Goal: Communication & Community: Answer question/provide support

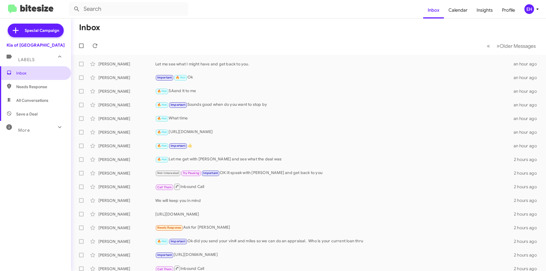
click at [28, 73] on span "Inbox" at bounding box center [40, 73] width 48 height 6
click at [28, 85] on span "Needs Response" at bounding box center [40, 87] width 48 height 6
type input "in:needs-response"
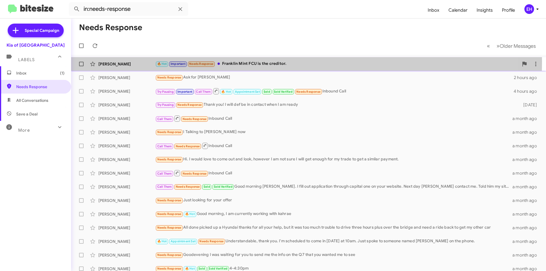
click at [241, 61] on div "🔥 Hot Important Needs Response Franklin Mint FCU is the creditor." at bounding box center [337, 64] width 364 height 7
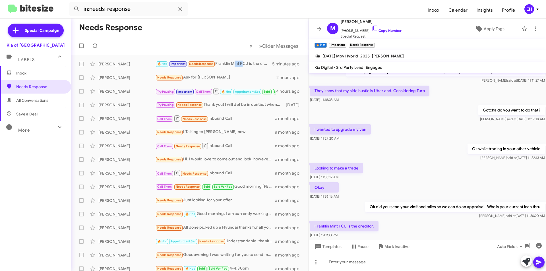
scroll to position [322, 0]
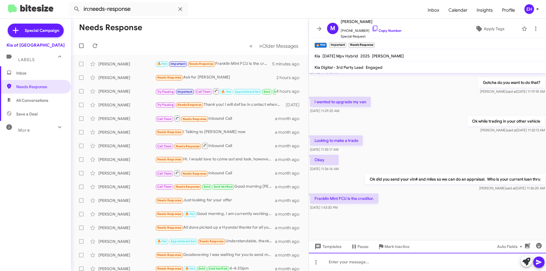
click at [389, 264] on div at bounding box center [427, 262] width 237 height 18
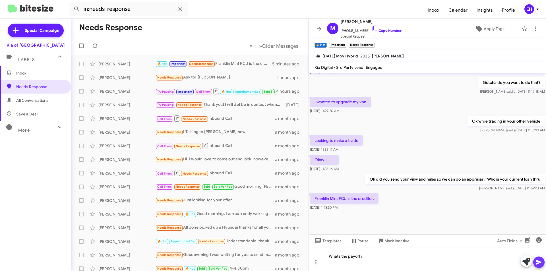
click at [539, 260] on icon at bounding box center [539, 262] width 7 height 7
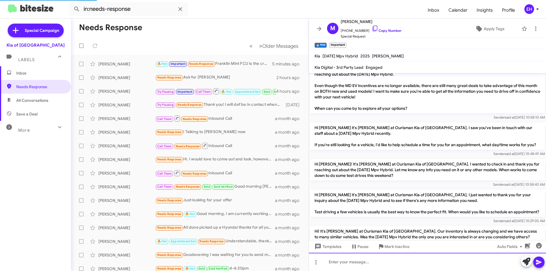
scroll to position [0, 0]
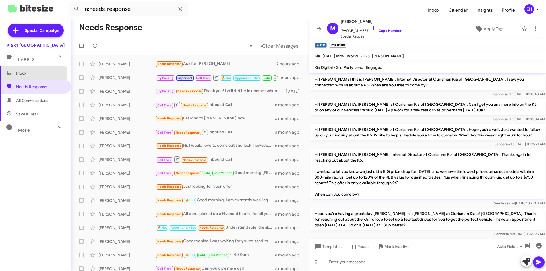
click at [15, 73] on span "Inbox" at bounding box center [35, 73] width 71 height 14
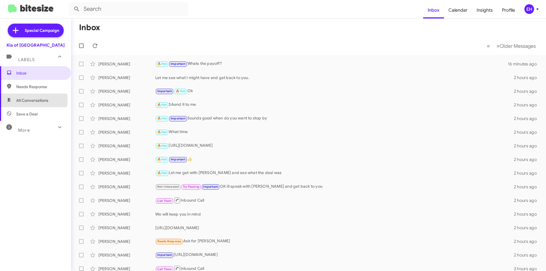
click at [31, 99] on span "All Conversations" at bounding box center [32, 101] width 32 height 6
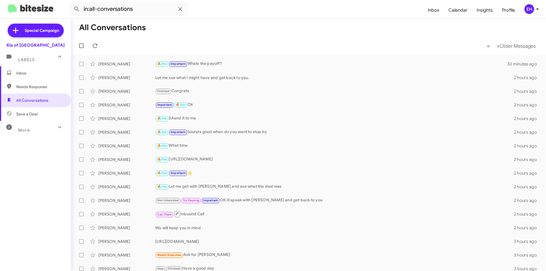
click at [26, 90] on span "Needs Response" at bounding box center [35, 87] width 71 height 14
type input "in:needs-response"
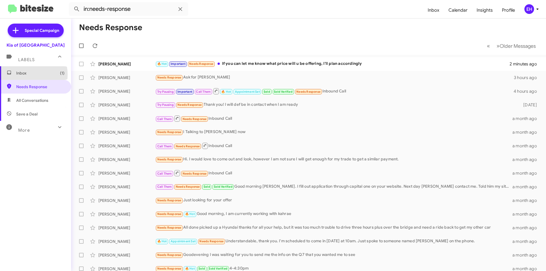
drag, startPoint x: 27, startPoint y: 75, endPoint x: 54, endPoint y: 73, distance: 27.4
click at [27, 74] on span "Inbox (1)" at bounding box center [40, 73] width 48 height 6
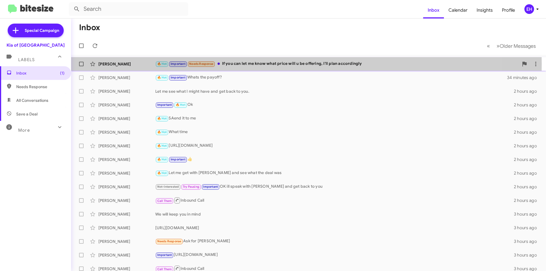
click at [269, 64] on div "🔥 Hot Important Needs Response If you can let me know what price will u be offe…" at bounding box center [337, 64] width 364 height 7
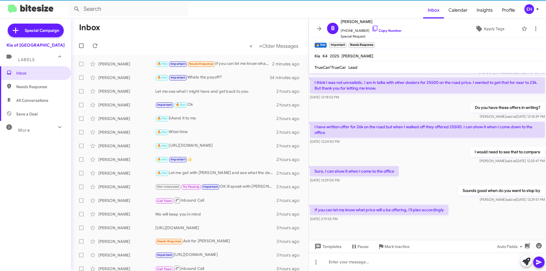
scroll to position [317, 0]
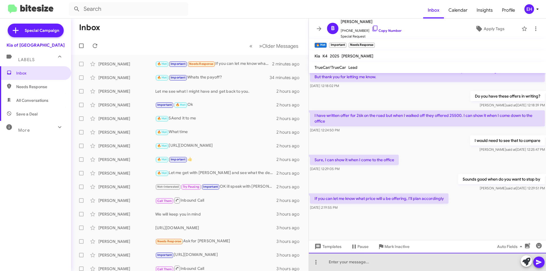
drag, startPoint x: 420, startPoint y: 257, endPoint x: 424, endPoint y: 259, distance: 5.0
click at [420, 257] on div at bounding box center [427, 262] width 237 height 18
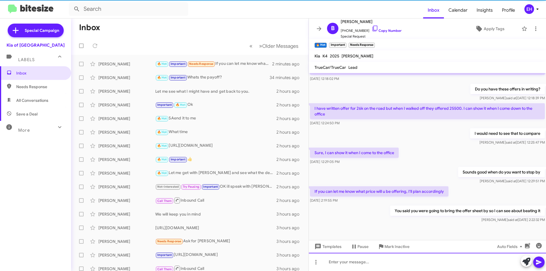
scroll to position [338, 0]
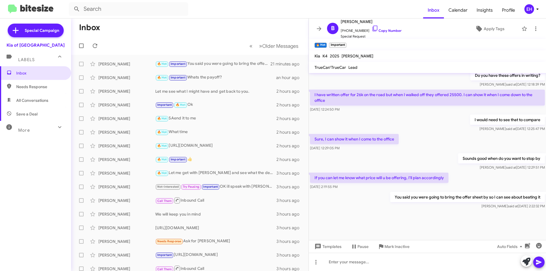
click at [32, 90] on span "Needs Response" at bounding box center [35, 87] width 71 height 14
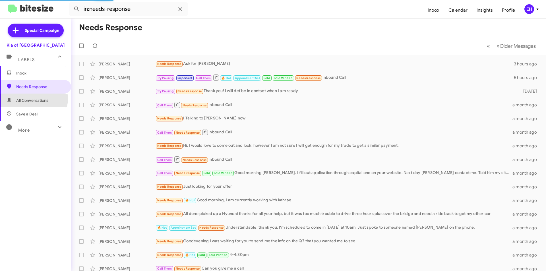
click at [31, 98] on span "All Conversations" at bounding box center [32, 101] width 32 height 6
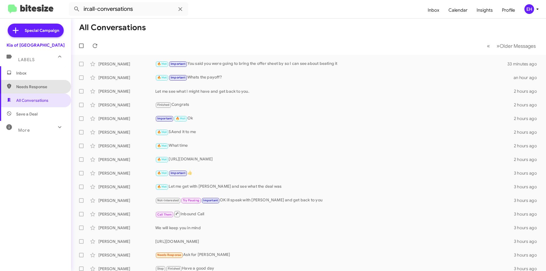
click at [44, 87] on span "Needs Response" at bounding box center [40, 87] width 48 height 6
type input "in:needs-response"
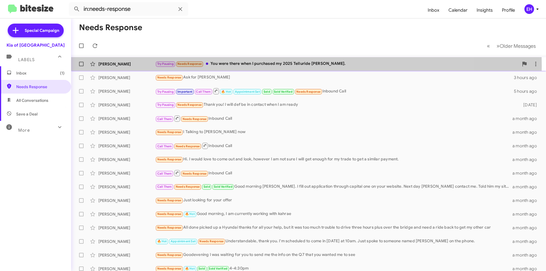
click at [255, 65] on div "Try Pausing Needs Response You were there when I purchased my 2025 Telluride [P…" at bounding box center [337, 64] width 364 height 7
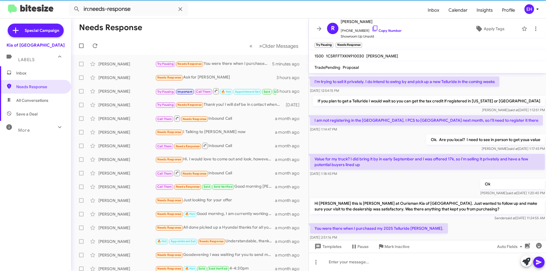
scroll to position [90, 0]
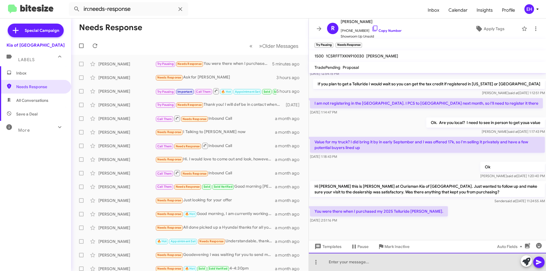
click at [417, 258] on div at bounding box center [427, 262] width 237 height 18
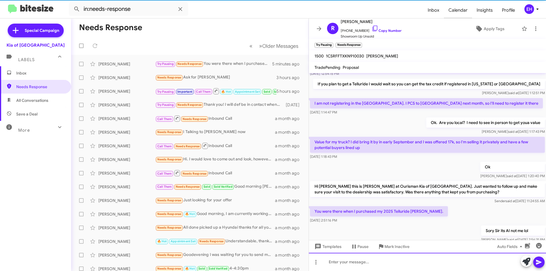
scroll to position [0, 0]
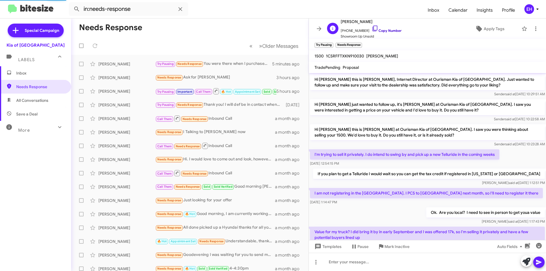
click at [378, 30] on link "Copy Number" at bounding box center [387, 30] width 30 height 4
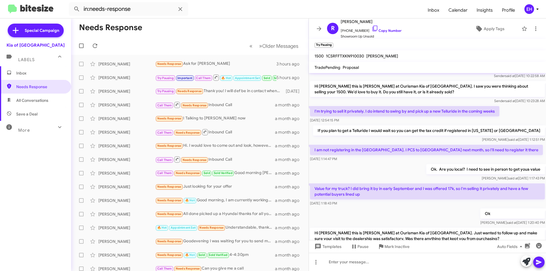
scroll to position [111, 0]
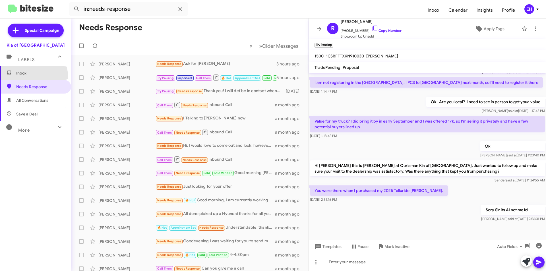
click at [18, 77] on span "Inbox" at bounding box center [35, 73] width 71 height 14
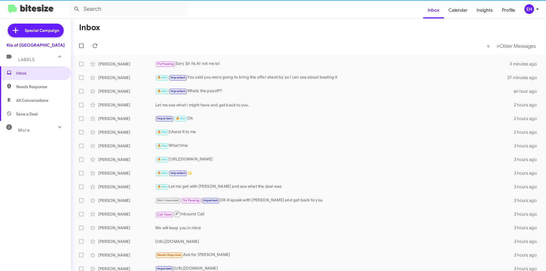
click at [20, 96] on span "All Conversations" at bounding box center [35, 101] width 71 height 14
type input "in:all-conversations"
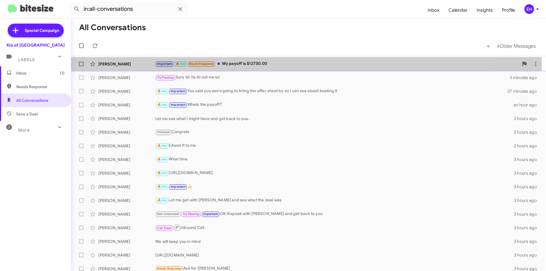
click at [265, 65] on div "Important 🔥 Hot Needs Response My payoff is $12730.00" at bounding box center [337, 64] width 364 height 7
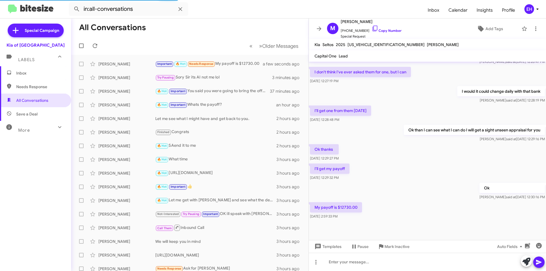
scroll to position [277, 0]
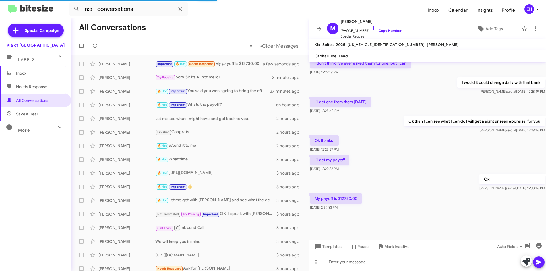
click at [393, 262] on div at bounding box center [427, 262] width 237 height 18
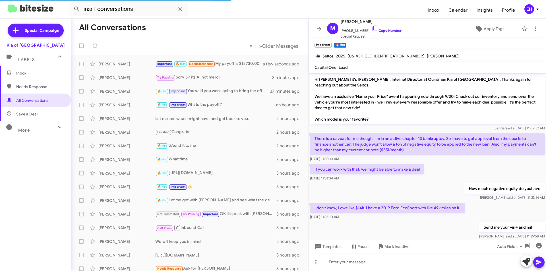
scroll to position [85, 0]
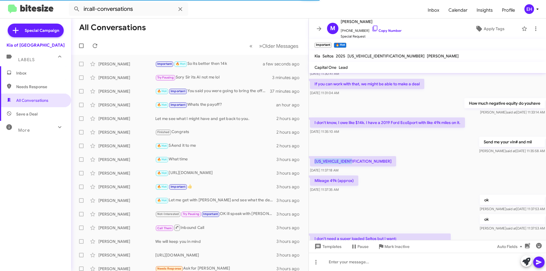
drag, startPoint x: 358, startPoint y: 161, endPoint x: 312, endPoint y: 161, distance: 46.1
click at [312, 161] on p "[US_VEHICLE_IDENTIFICATION_NUMBER]" at bounding box center [353, 161] width 86 height 10
copy p "[US_VEHICLE_IDENTIFICATION_NUMBER]"
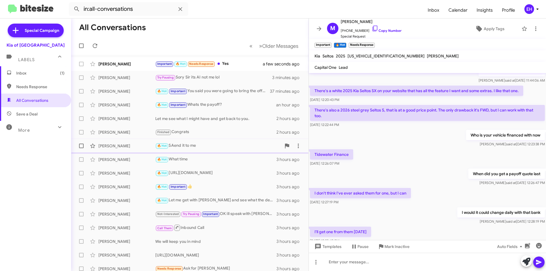
scroll to position [260, 0]
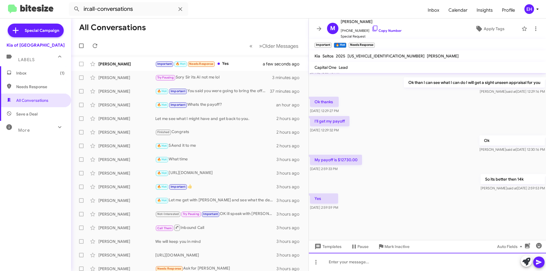
click at [365, 255] on div at bounding box center [427, 262] width 237 height 18
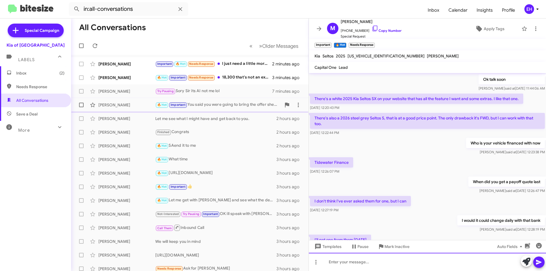
scroll to position [254, 0]
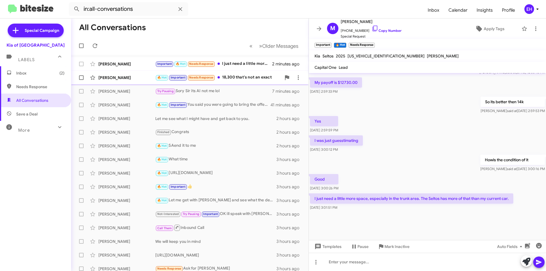
click at [254, 80] on div "🔥 Hot Important Needs Response 18,300 that's not an exact" at bounding box center [218, 77] width 126 height 7
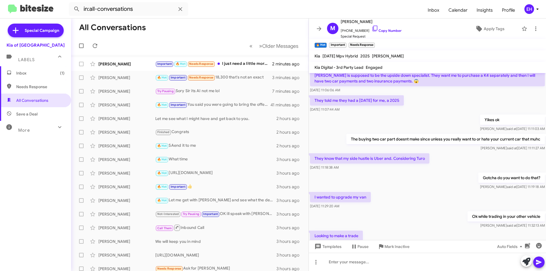
scroll to position [169, 0]
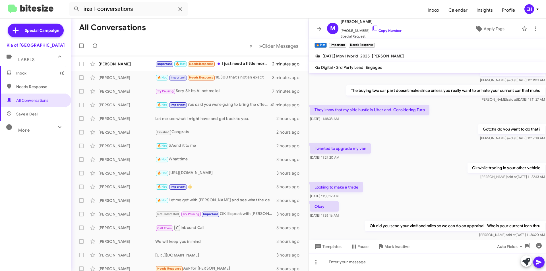
click at [451, 257] on div at bounding box center [427, 262] width 237 height 18
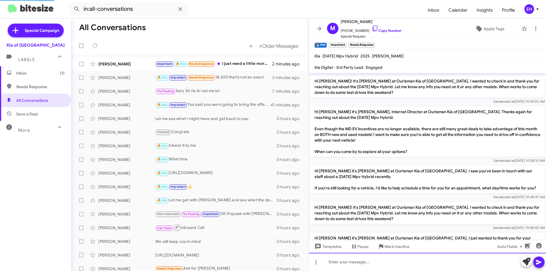
scroll to position [0, 0]
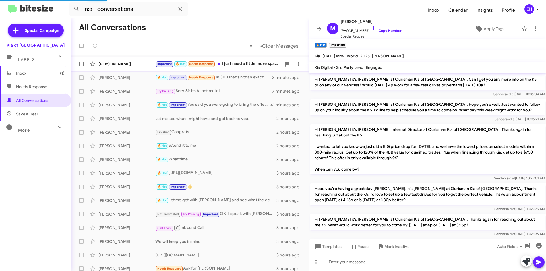
click at [241, 64] on div "Important 🔥 Hot Needs Response I just need a little more space, especially in t…" at bounding box center [218, 64] width 126 height 7
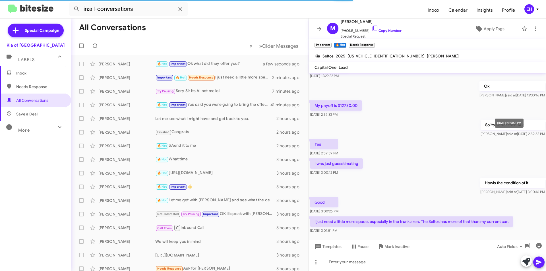
scroll to position [281, 0]
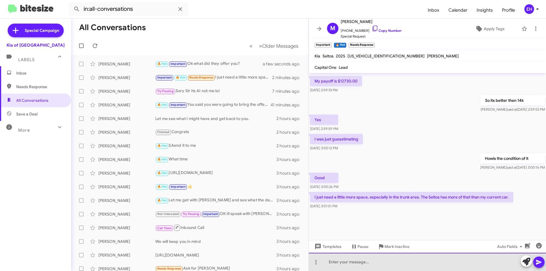
click at [368, 261] on div at bounding box center [427, 262] width 237 height 18
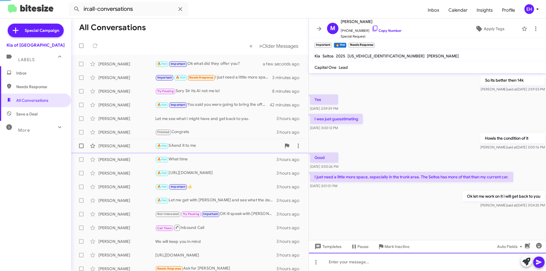
scroll to position [301, 0]
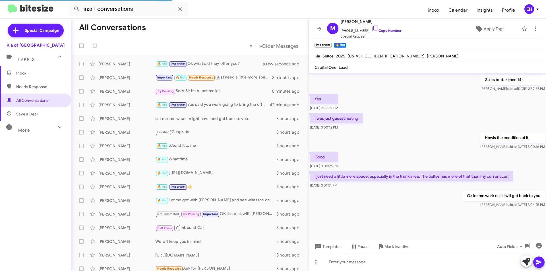
click at [38, 91] on span "Needs Response" at bounding box center [35, 87] width 71 height 14
type input "in:needs-response"
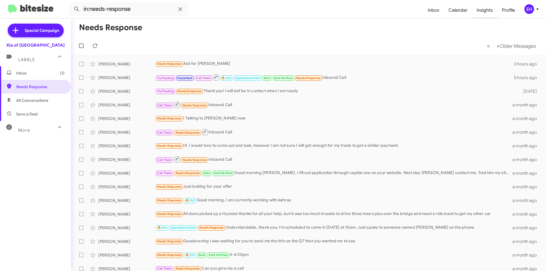
click at [489, 9] on span "Insights" at bounding box center [484, 10] width 25 height 17
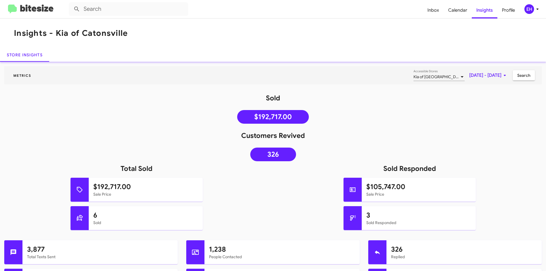
click at [23, 7] on img at bounding box center [31, 9] width 46 height 9
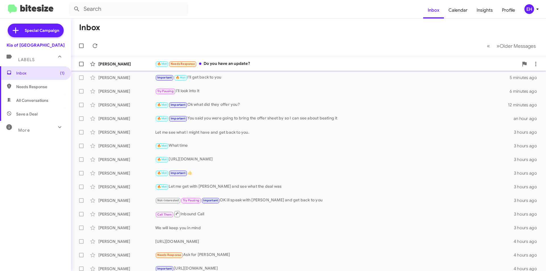
click at [215, 64] on div "🔥 Hot Needs Response Do you have an update?" at bounding box center [337, 64] width 364 height 7
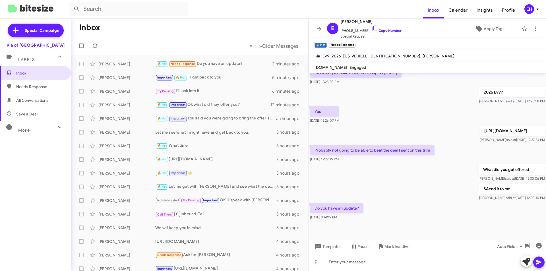
scroll to position [328, 0]
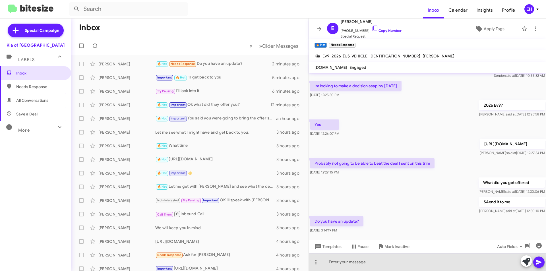
click at [400, 263] on div at bounding box center [427, 262] width 237 height 18
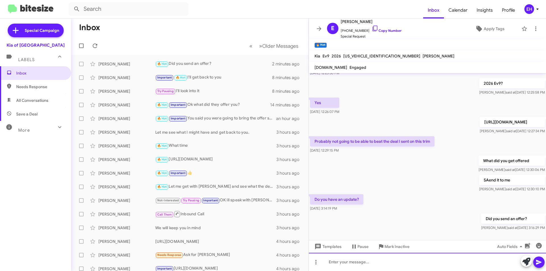
scroll to position [513, 0]
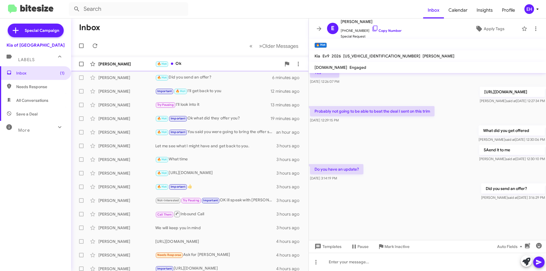
click at [181, 61] on div "🔥 Hot Ok" at bounding box center [218, 64] width 126 height 7
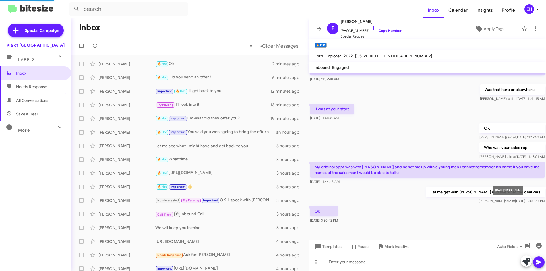
scroll to position [164, 0]
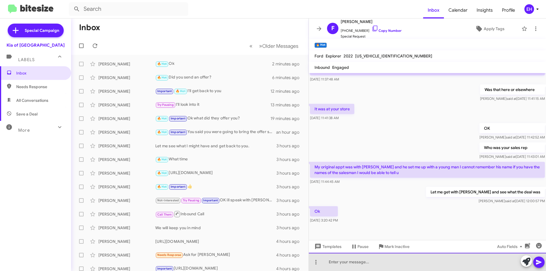
click at [366, 266] on div at bounding box center [427, 262] width 237 height 18
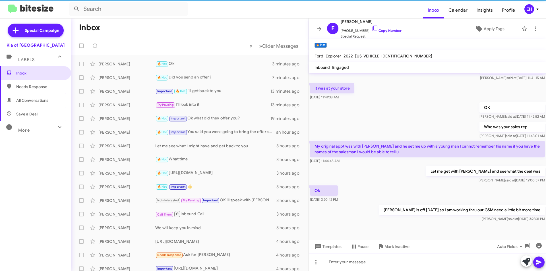
scroll to position [185, 0]
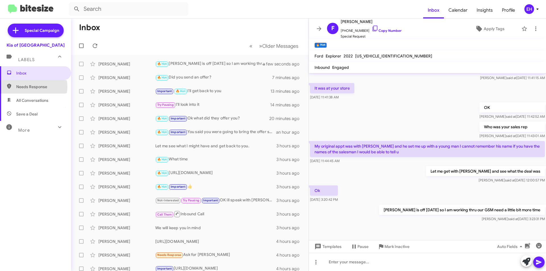
click at [32, 87] on span "Needs Response" at bounding box center [40, 87] width 48 height 6
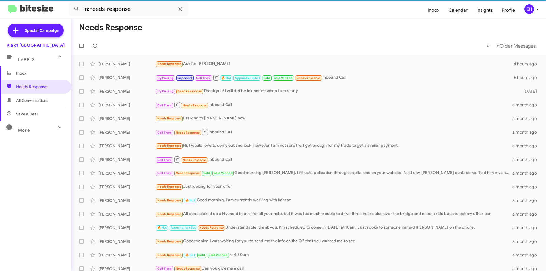
click at [31, 102] on span "All Conversations" at bounding box center [32, 101] width 32 height 6
type input "in:all-conversations"
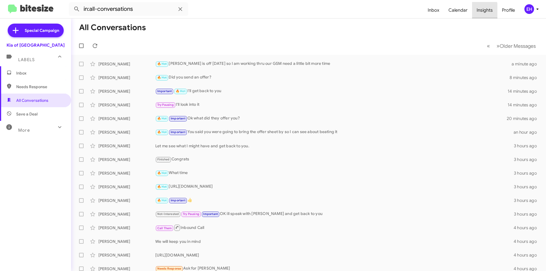
click at [484, 11] on span "Insights" at bounding box center [484, 10] width 25 height 17
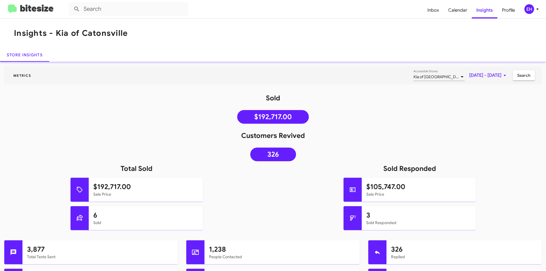
click at [53, 8] on img at bounding box center [31, 9] width 46 height 9
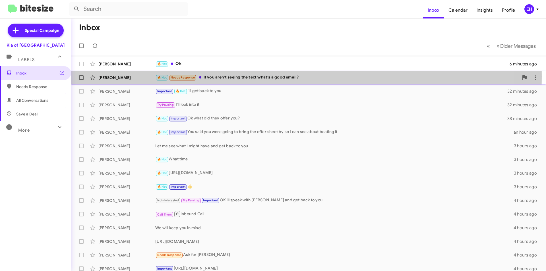
click at [239, 77] on div "🔥 Hot Needs Response If you aren't seeing the text what's a good email?" at bounding box center [337, 77] width 364 height 7
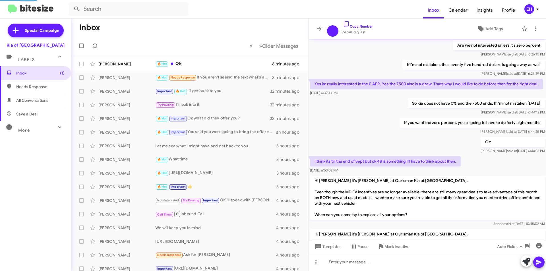
scroll to position [322, 0]
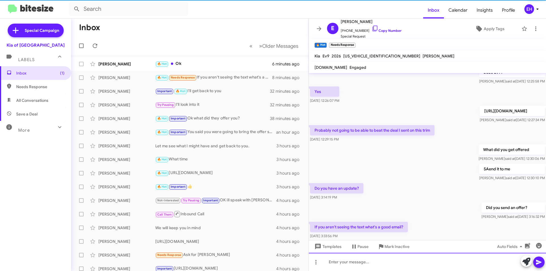
click at [395, 264] on div at bounding box center [427, 262] width 237 height 18
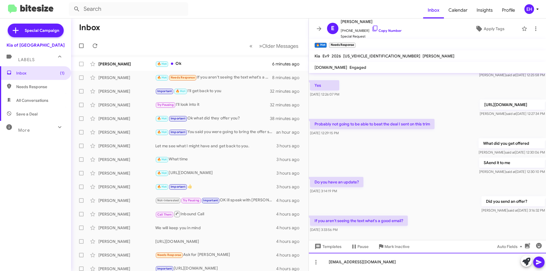
scroll to position [357, 0]
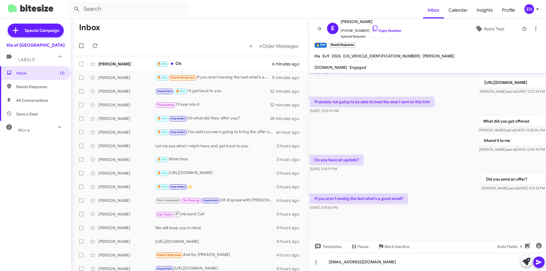
click at [538, 262] on icon at bounding box center [539, 262] width 7 height 7
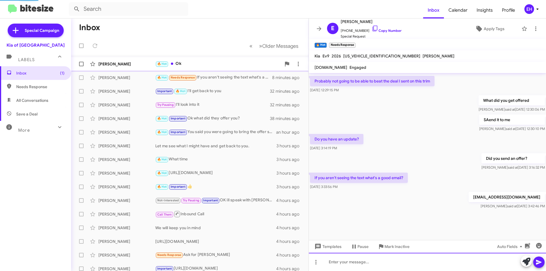
scroll to position [0, 0]
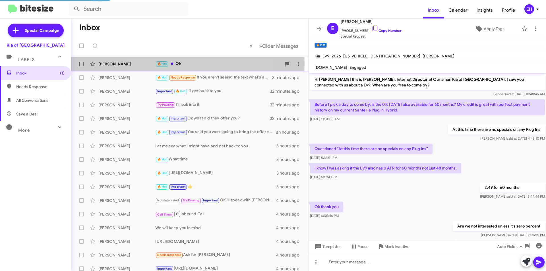
click at [180, 63] on div "🔥 Hot Ok" at bounding box center [218, 64] width 126 height 7
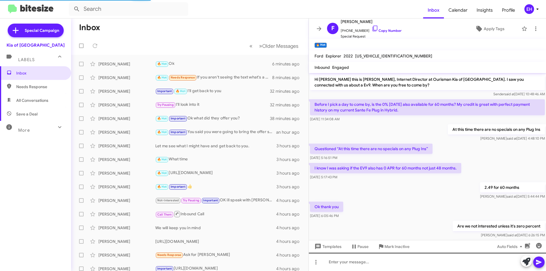
scroll to position [205, 0]
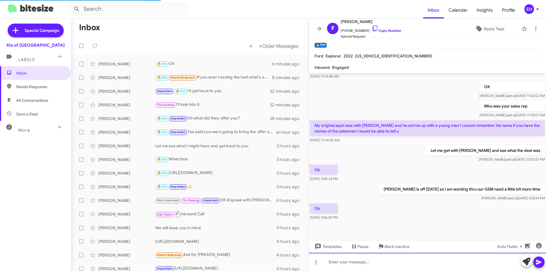
click at [400, 260] on div at bounding box center [427, 262] width 237 height 18
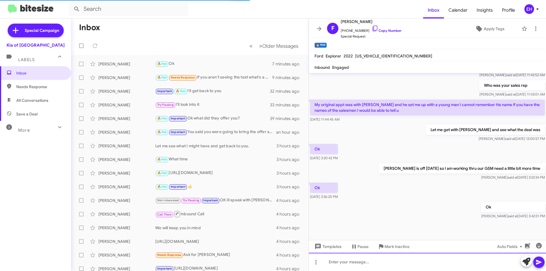
scroll to position [226, 0]
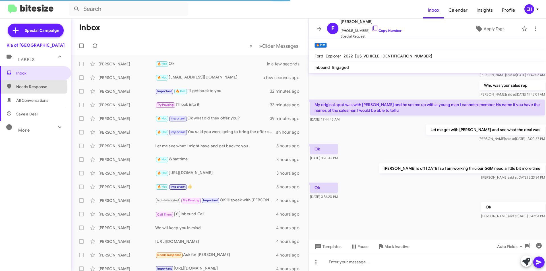
click at [24, 87] on span "Needs Response" at bounding box center [40, 87] width 48 height 6
type input "in:needs-response"
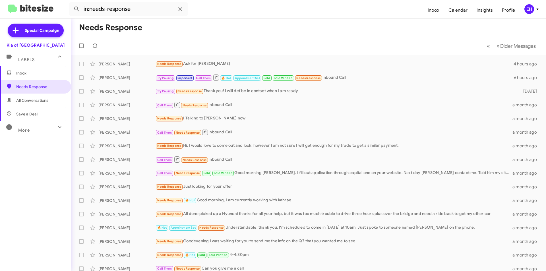
click at [24, 71] on span "Inbox" at bounding box center [40, 73] width 48 height 6
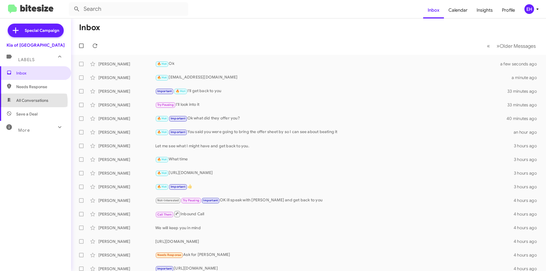
click at [26, 102] on span "All Conversations" at bounding box center [32, 101] width 32 height 6
type input "in:all-conversations"
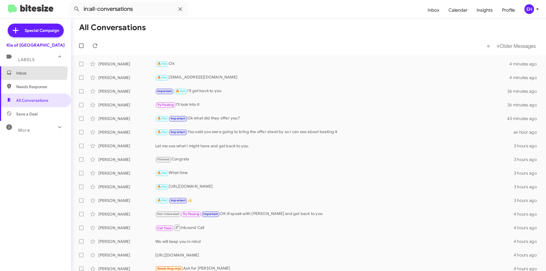
click at [17, 70] on span "Inbox" at bounding box center [35, 73] width 71 height 14
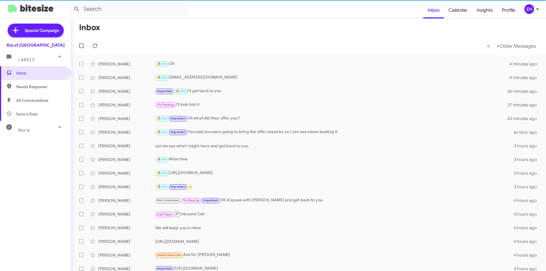
click at [33, 87] on span "Needs Response" at bounding box center [40, 87] width 48 height 6
type input "in:needs-response"
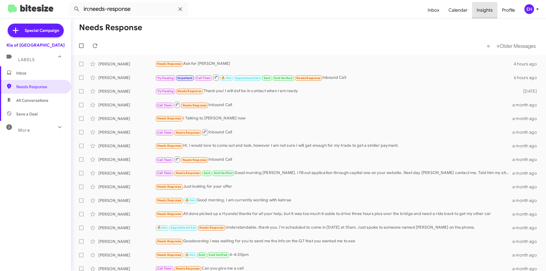
click at [484, 11] on span "Insights" at bounding box center [484, 10] width 25 height 17
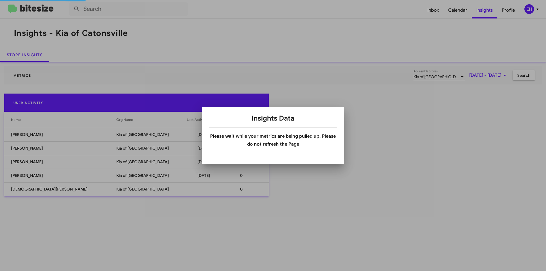
drag, startPoint x: 258, startPoint y: 138, endPoint x: 262, endPoint y: 139, distance: 4.0
click at [258, 138] on b "Please wait while your metrics are being pulled up. Please do not refresh the P…" at bounding box center [273, 140] width 126 height 14
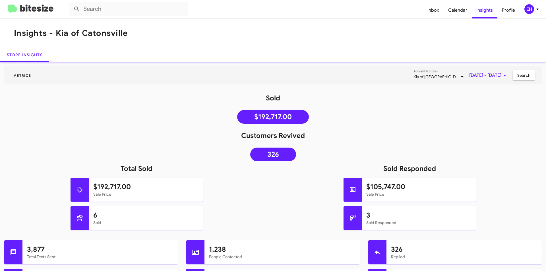
click at [46, 11] on img at bounding box center [31, 9] width 46 height 9
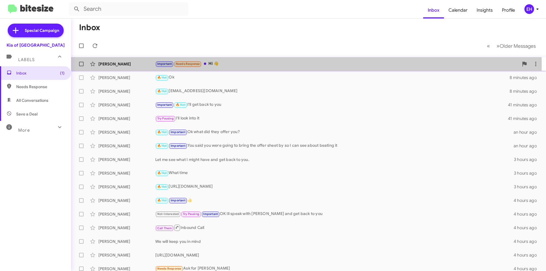
click at [215, 63] on div "Important Needs Response Hi 👋" at bounding box center [337, 64] width 364 height 7
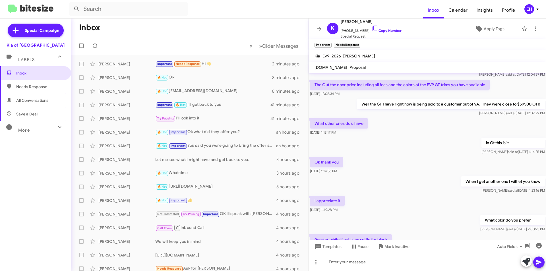
scroll to position [305, 0]
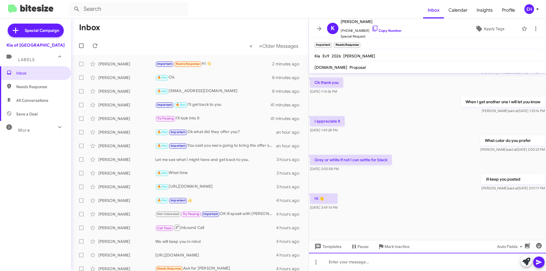
click at [415, 266] on div at bounding box center [427, 262] width 237 height 18
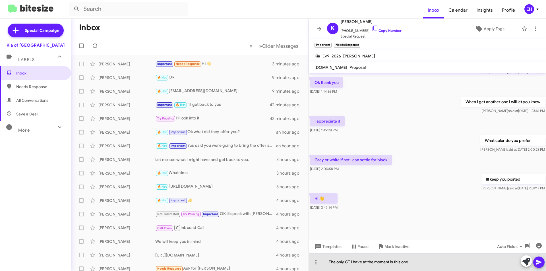
click at [420, 261] on div "The only GT I have at the moment is this one" at bounding box center [427, 262] width 237 height 18
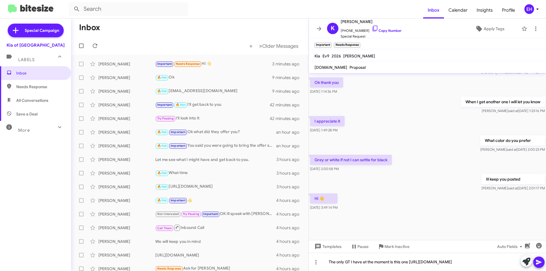
click at [538, 264] on icon at bounding box center [539, 262] width 7 height 7
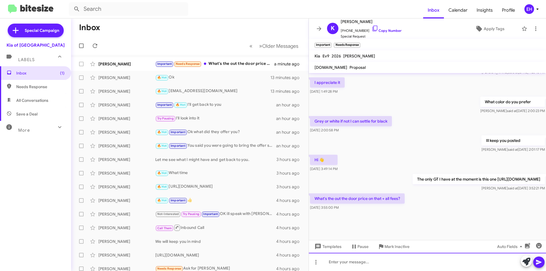
scroll to position [283, 0]
click at [235, 66] on div "Important Needs Response What's the out the door price on that + all fees?" at bounding box center [218, 64] width 126 height 7
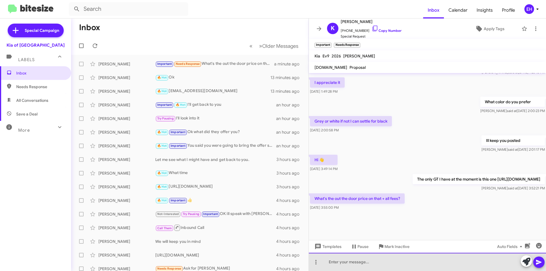
click at [375, 263] on div at bounding box center [427, 262] width 237 height 18
click at [379, 264] on div at bounding box center [427, 262] width 237 height 18
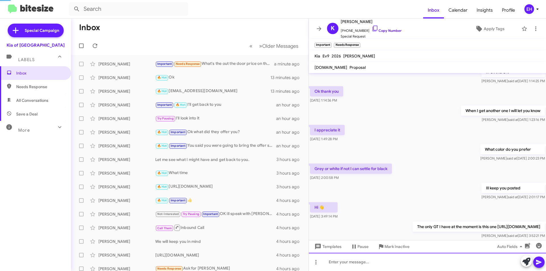
scroll to position [472, 0]
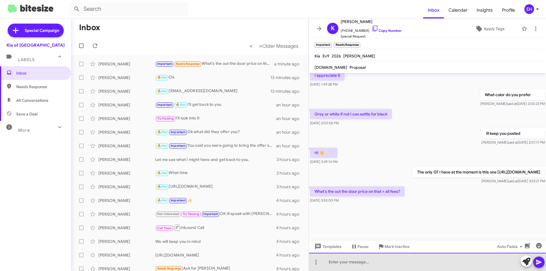
click at [372, 261] on div at bounding box center [427, 262] width 237 height 18
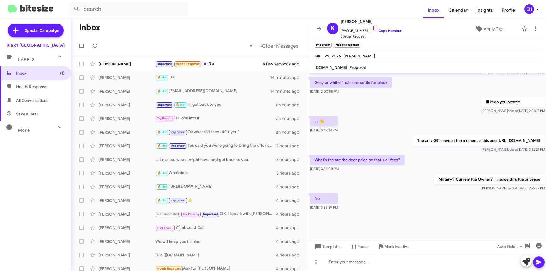
scroll to position [0, 0]
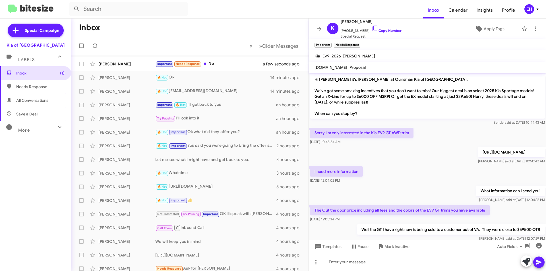
drag, startPoint x: 537, startPoint y: 141, endPoint x: 281, endPoint y: 2, distance: 291.5
click at [303, 15] on div "Inbox Calendar Insights Profile EH Special Campaign Kia of Catonsville Labels I…" at bounding box center [273, 135] width 546 height 271
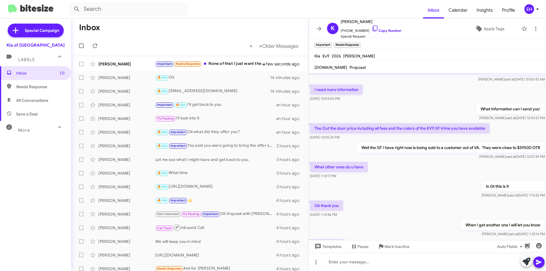
scroll to position [248, 0]
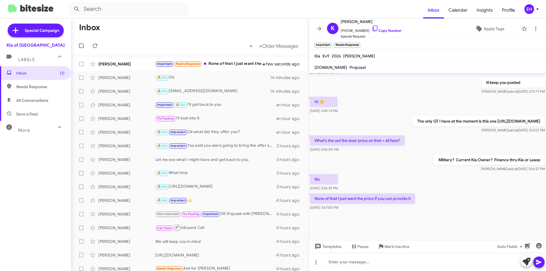
click at [432, 44] on mat-toolbar "Important × Needs Response ×" at bounding box center [427, 44] width 237 height 11
click at [412, 265] on div at bounding box center [427, 262] width 237 height 18
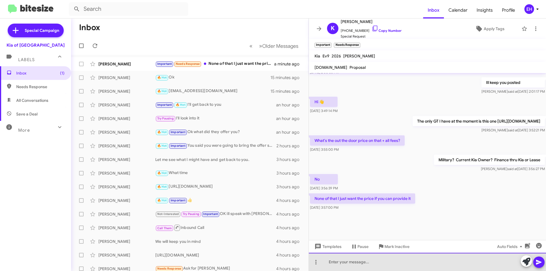
click at [418, 262] on div at bounding box center [427, 262] width 237 height 18
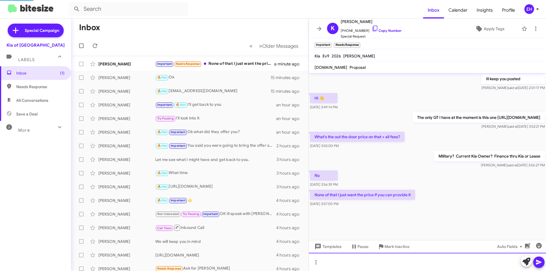
scroll to position [534, 0]
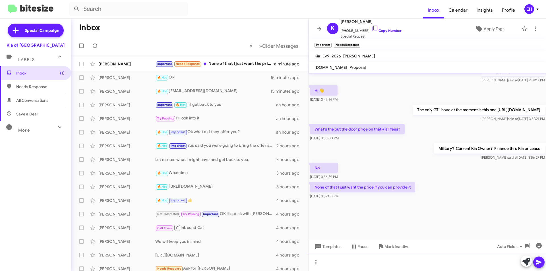
click at [361, 264] on div at bounding box center [427, 262] width 237 height 18
click at [383, 264] on div at bounding box center [427, 262] width 237 height 18
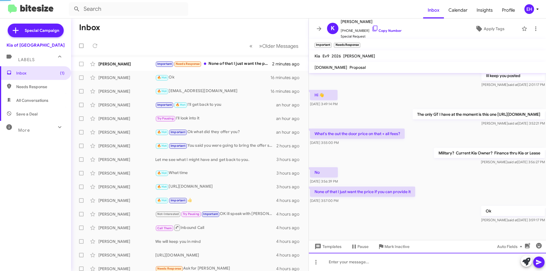
scroll to position [555, 0]
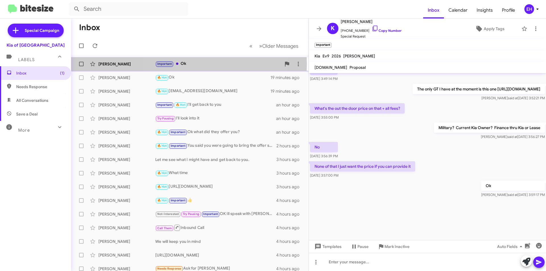
click at [189, 64] on div "Important Ok" at bounding box center [218, 64] width 126 height 7
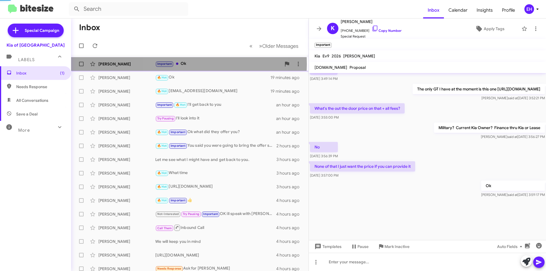
click at [189, 64] on div "Important Ok" at bounding box center [218, 64] width 126 height 7
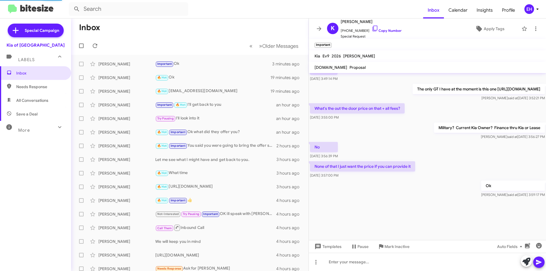
click at [21, 86] on span "Needs Response" at bounding box center [40, 87] width 48 height 6
type input "in:needs-response"
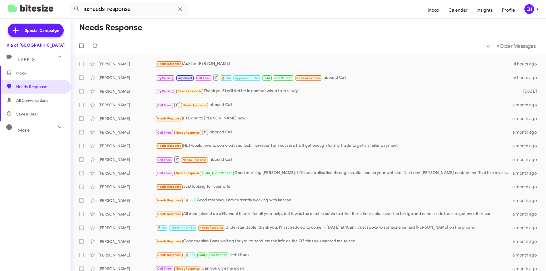
click at [33, 71] on span "Inbox" at bounding box center [40, 73] width 48 height 6
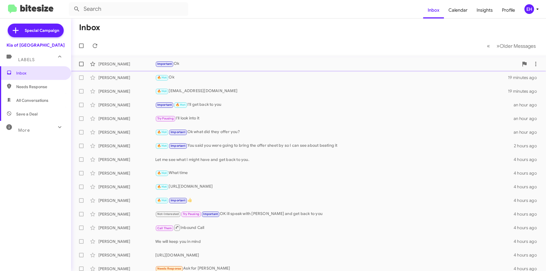
click at [188, 65] on div "Important Ok" at bounding box center [337, 64] width 364 height 7
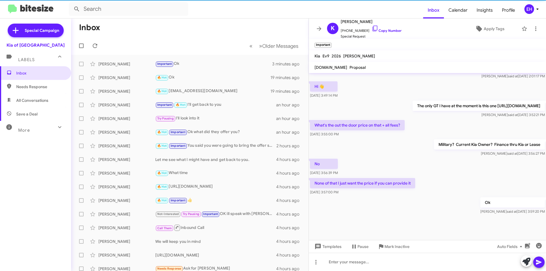
scroll to position [248, 0]
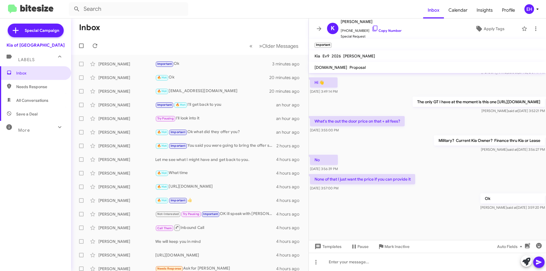
click at [28, 91] on span "Needs Response" at bounding box center [35, 87] width 71 height 14
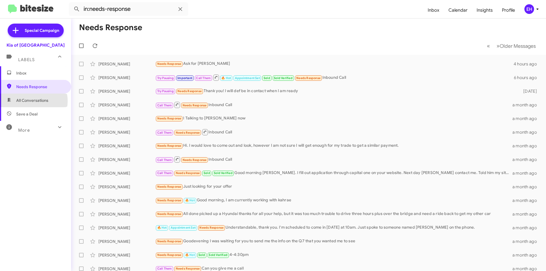
click at [31, 101] on span "All Conversations" at bounding box center [32, 101] width 32 height 6
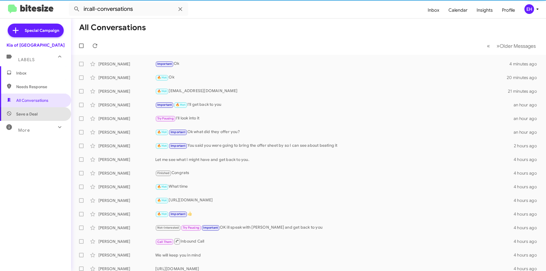
click at [40, 114] on span "Save a Deal" at bounding box center [35, 114] width 71 height 14
type input "in:not-interested"
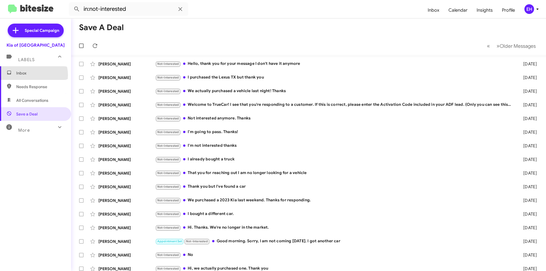
click at [32, 75] on span "Inbox" at bounding box center [40, 73] width 48 height 6
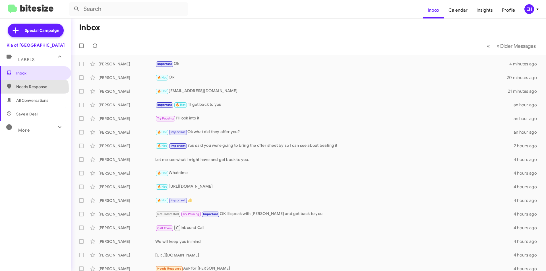
click at [34, 89] on span "Needs Response" at bounding box center [40, 87] width 48 height 6
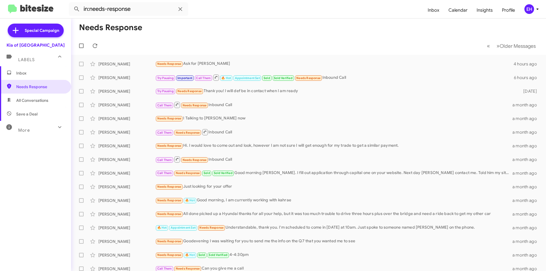
click at [34, 99] on span "All Conversations" at bounding box center [32, 101] width 32 height 6
type input "in:all-conversations"
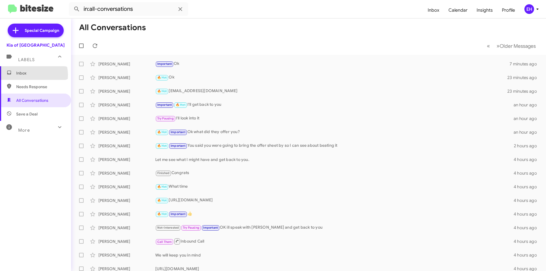
click at [31, 75] on span "Inbox" at bounding box center [40, 73] width 48 height 6
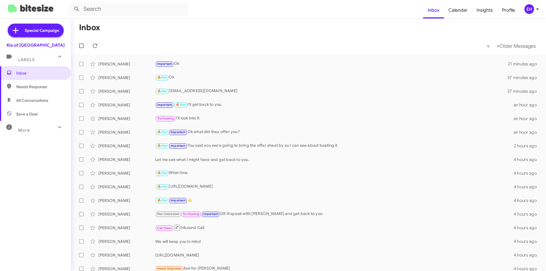
click at [33, 90] on span "Needs Response" at bounding box center [35, 87] width 71 height 14
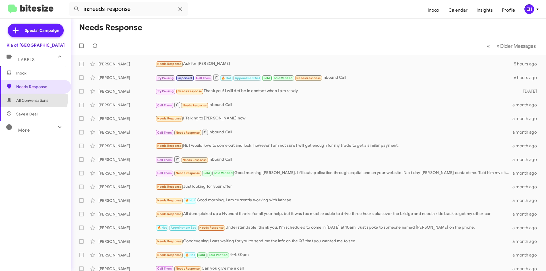
click at [33, 99] on span "All Conversations" at bounding box center [32, 101] width 32 height 6
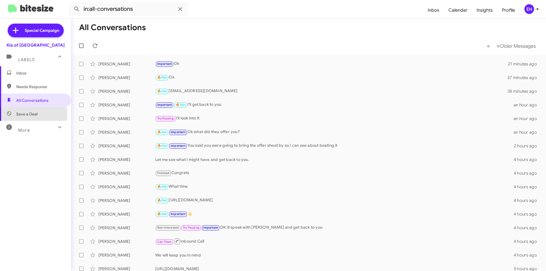
click at [24, 114] on span "Save a Deal" at bounding box center [26, 114] width 21 height 6
type input "in:not-interested"
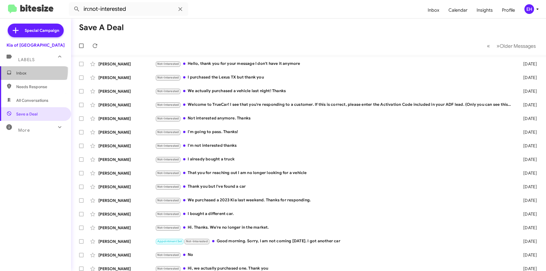
click at [22, 71] on span "Inbox" at bounding box center [40, 73] width 48 height 6
